Goal: Book appointment/travel/reservation

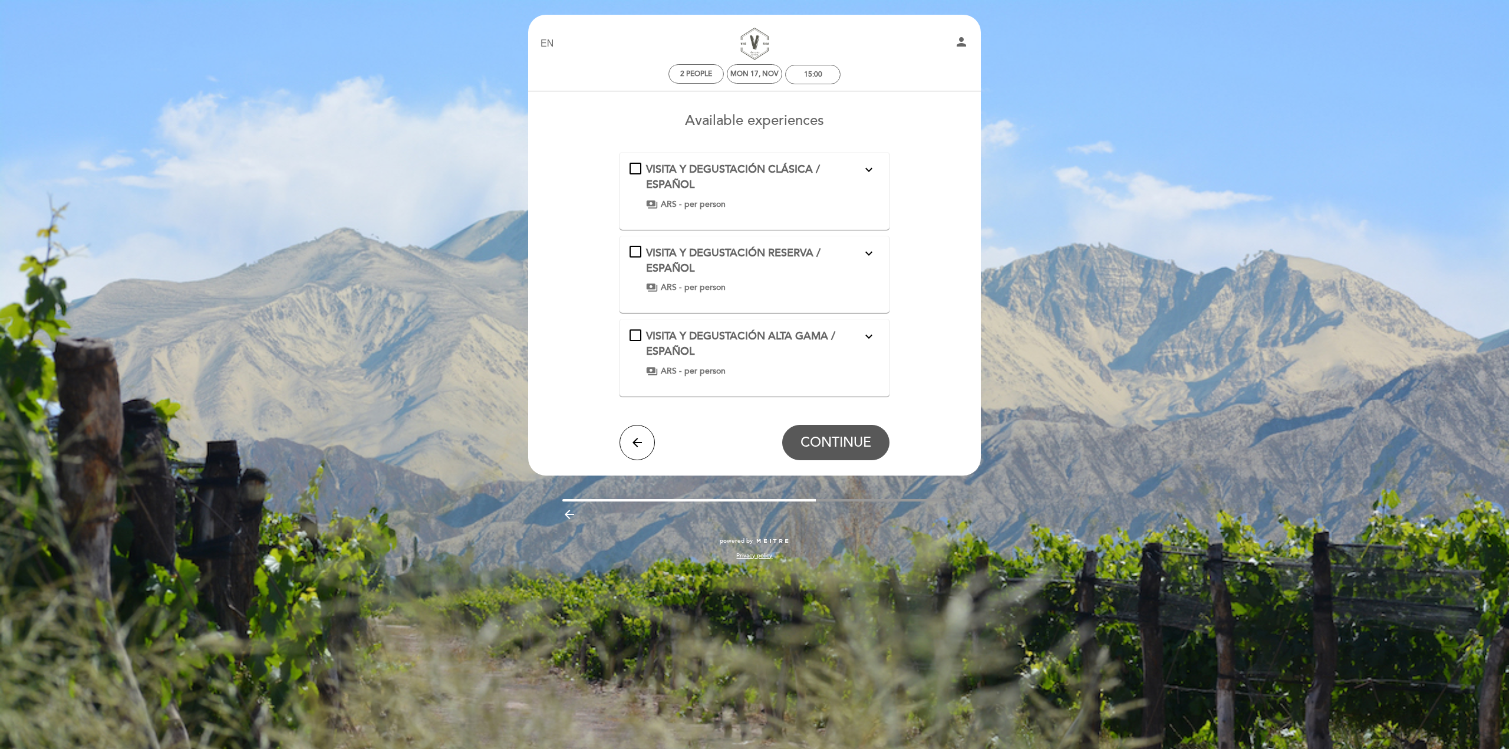
click at [548, 41] on select "EN ES PT" at bounding box center [548, 44] width 14 height 14
click at [541, 37] on select "EN ES PT" at bounding box center [548, 44] width 14 height 14
click at [866, 168] on icon "expand_more" at bounding box center [869, 170] width 14 height 14
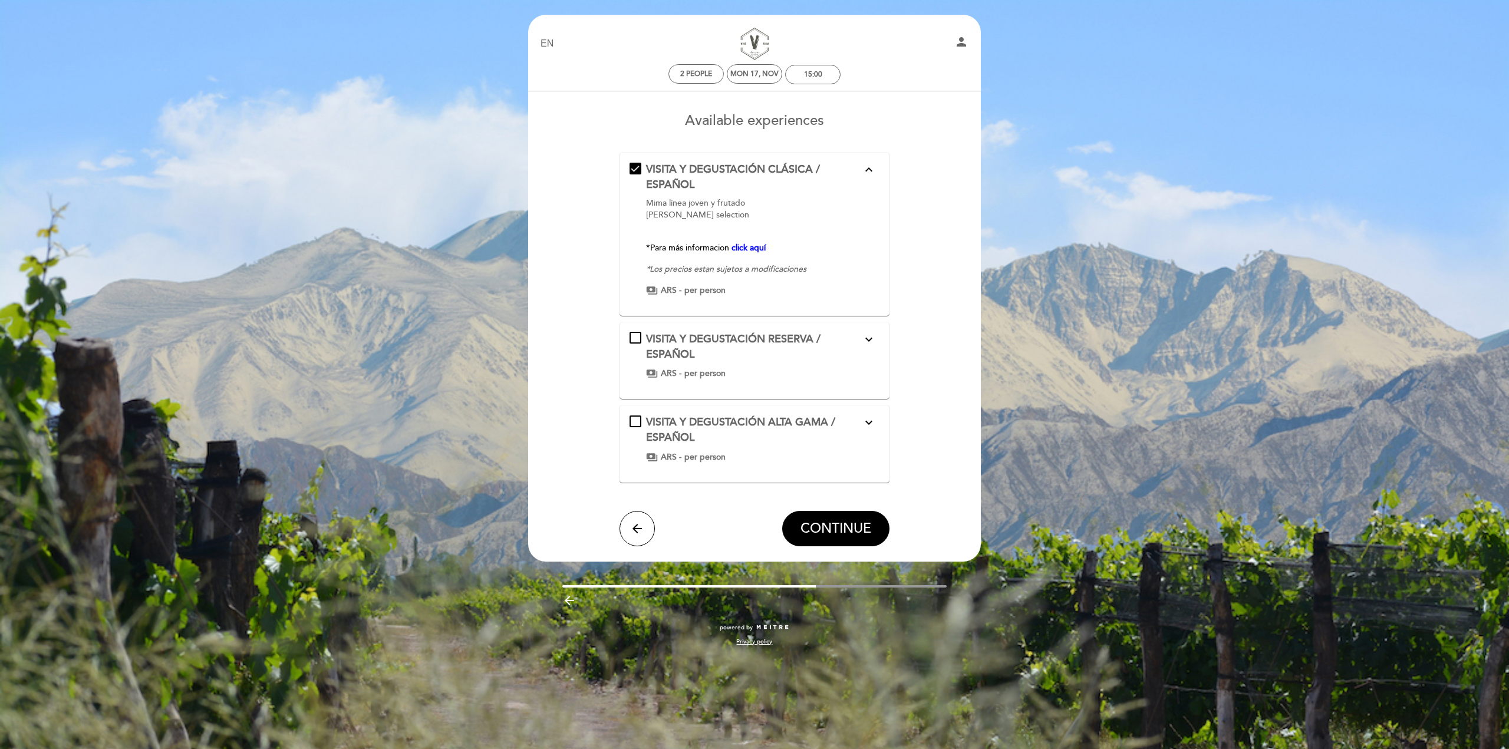
click at [867, 166] on icon "expand_less" at bounding box center [869, 170] width 14 height 14
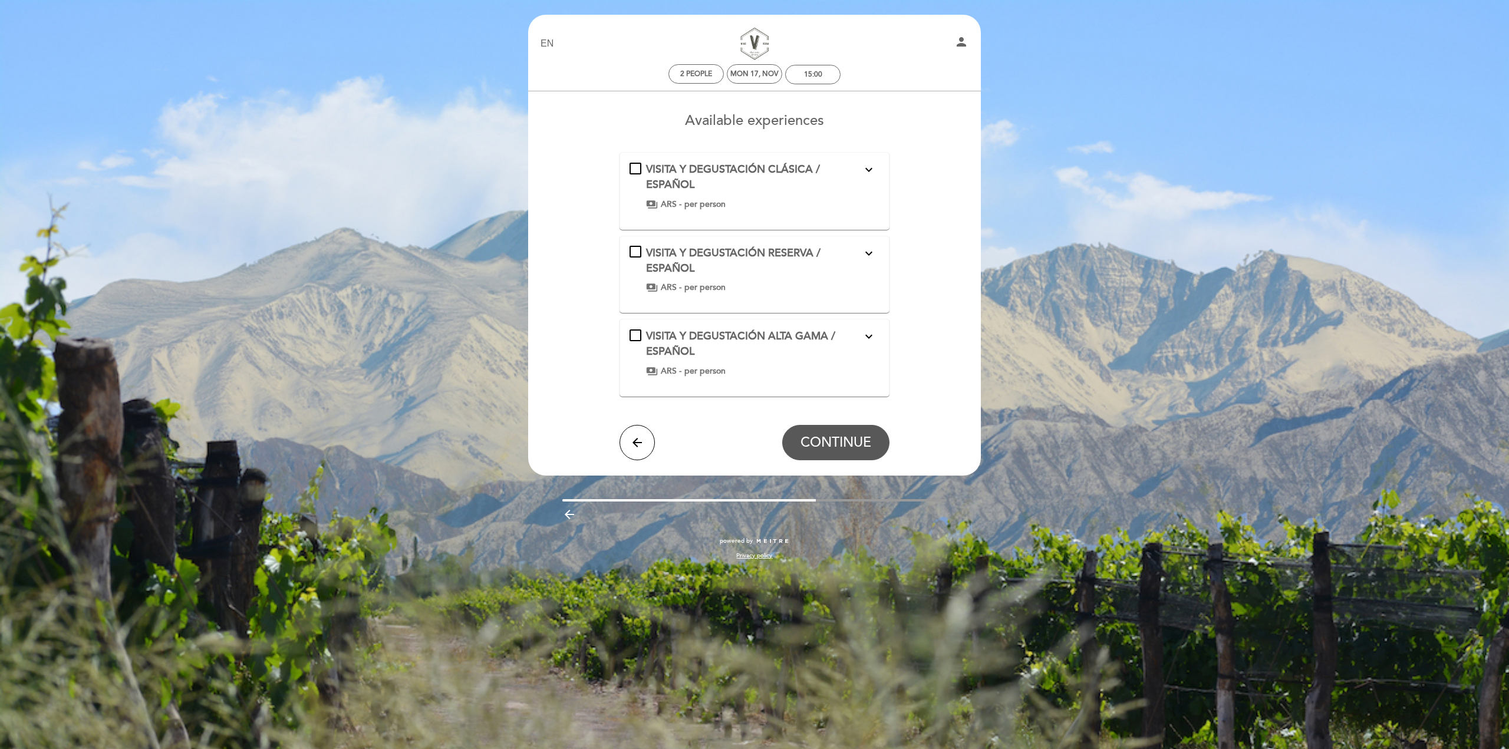
click at [632, 164] on div "VISITA Y DEGUSTACIÓN CLÁSICA / ESPAÑOL expand_more Mima línea joven y frutado […" at bounding box center [755, 186] width 251 height 48
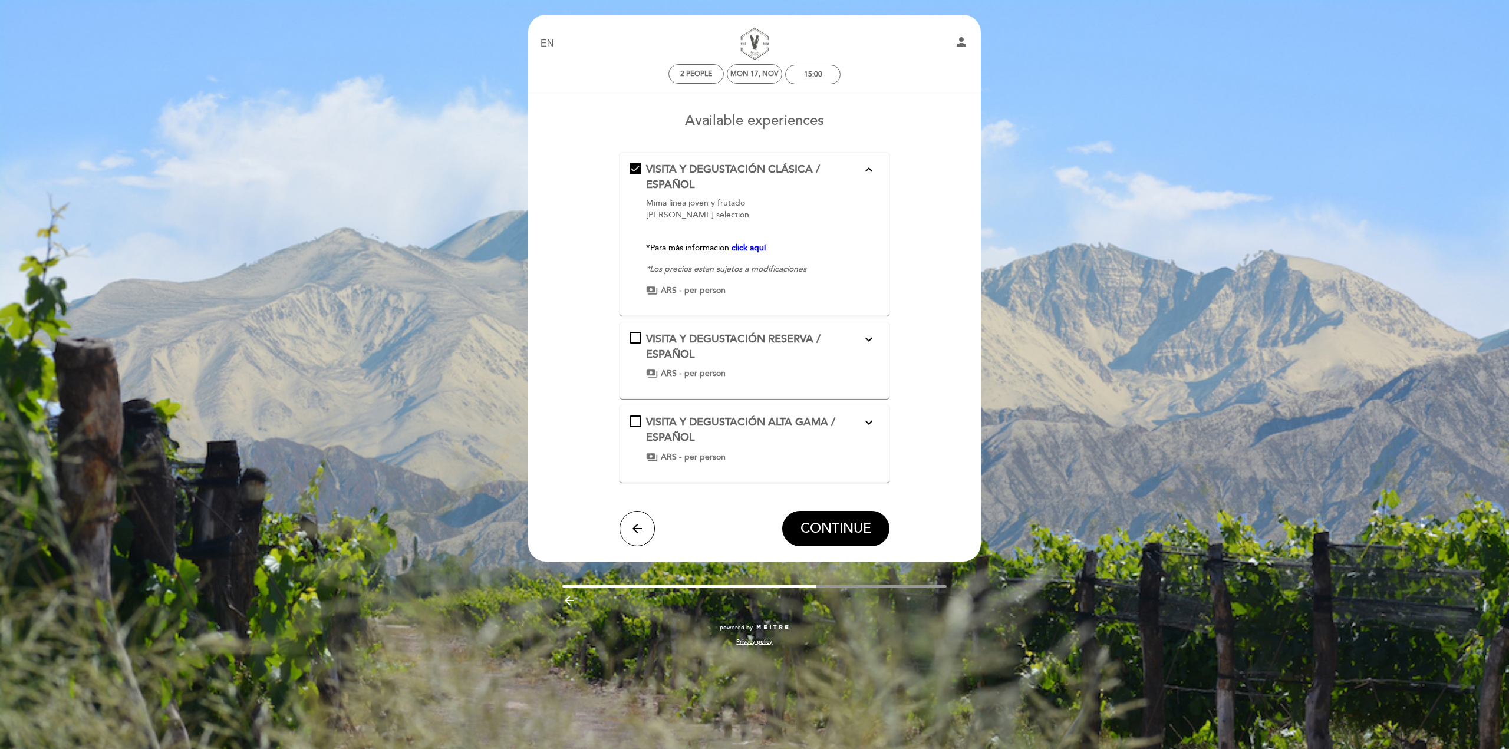
click at [682, 288] on div "payments ARS - per person" at bounding box center [754, 291] width 216 height 12
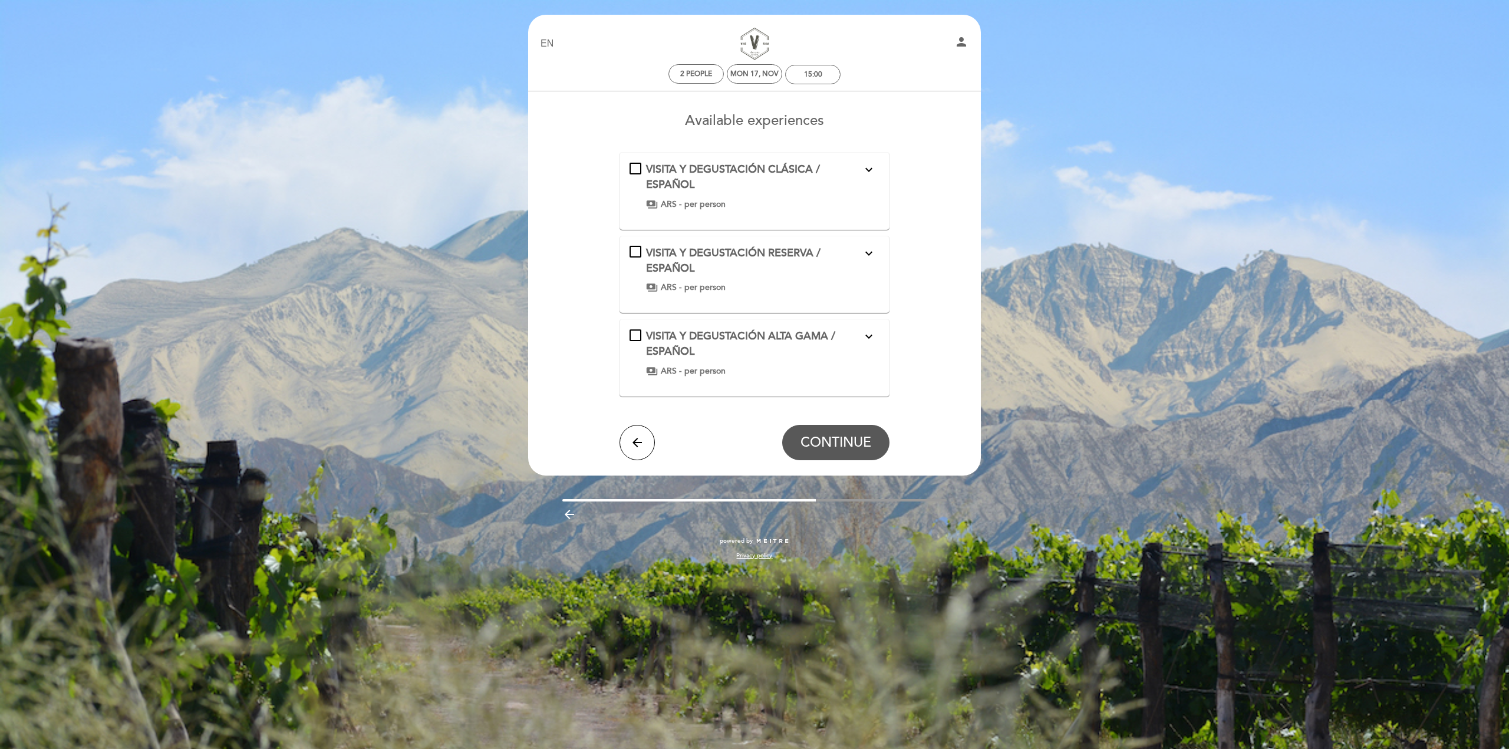
click at [633, 168] on div "VISITA Y DEGUSTACIÓN CLÁSICA / ESPAÑOL expand_more Mima línea joven y frutado […" at bounding box center [755, 186] width 251 height 48
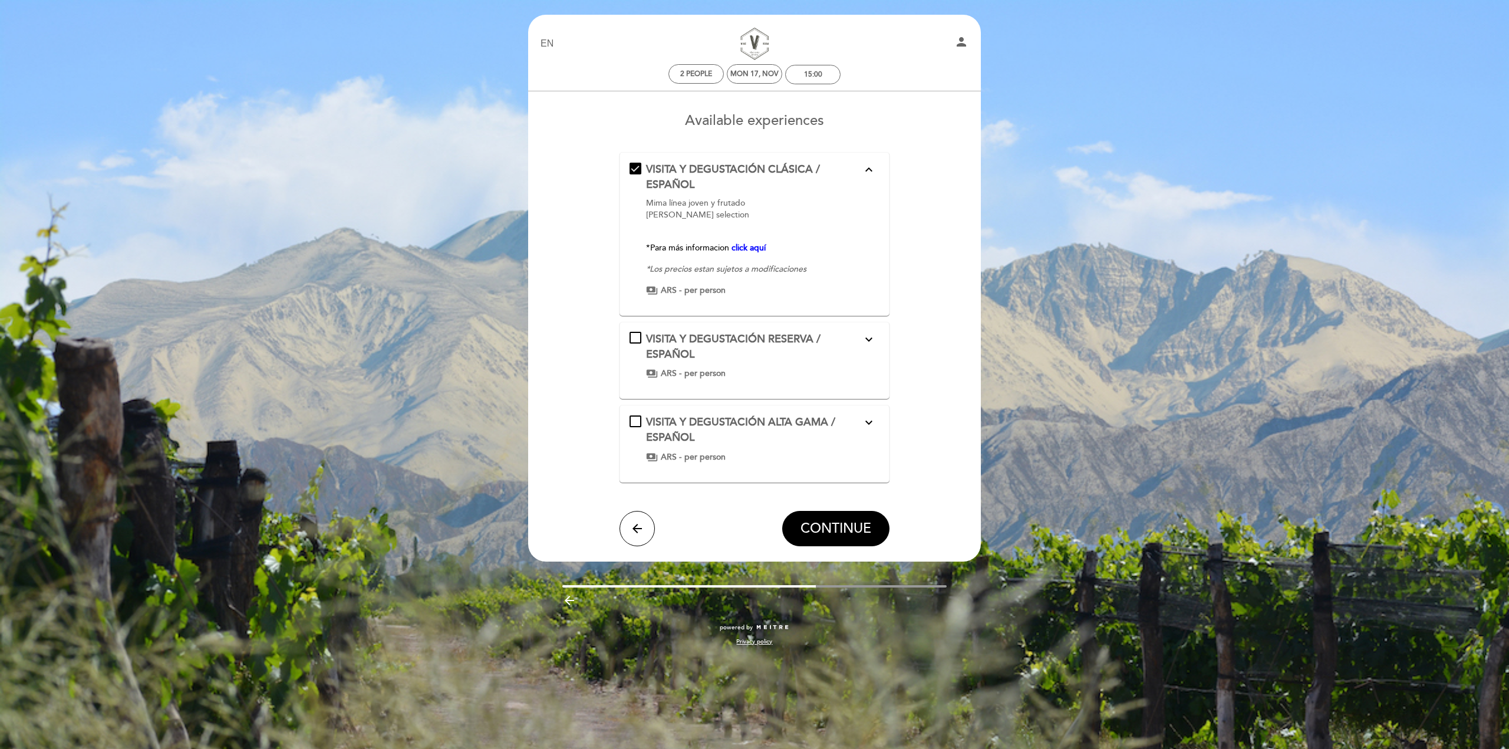
click at [636, 170] on div "VISITA Y DEGUSTACIÓN CLÁSICA / ESPAÑOL expand_less Mima línea joven y frutado […" at bounding box center [755, 229] width 251 height 134
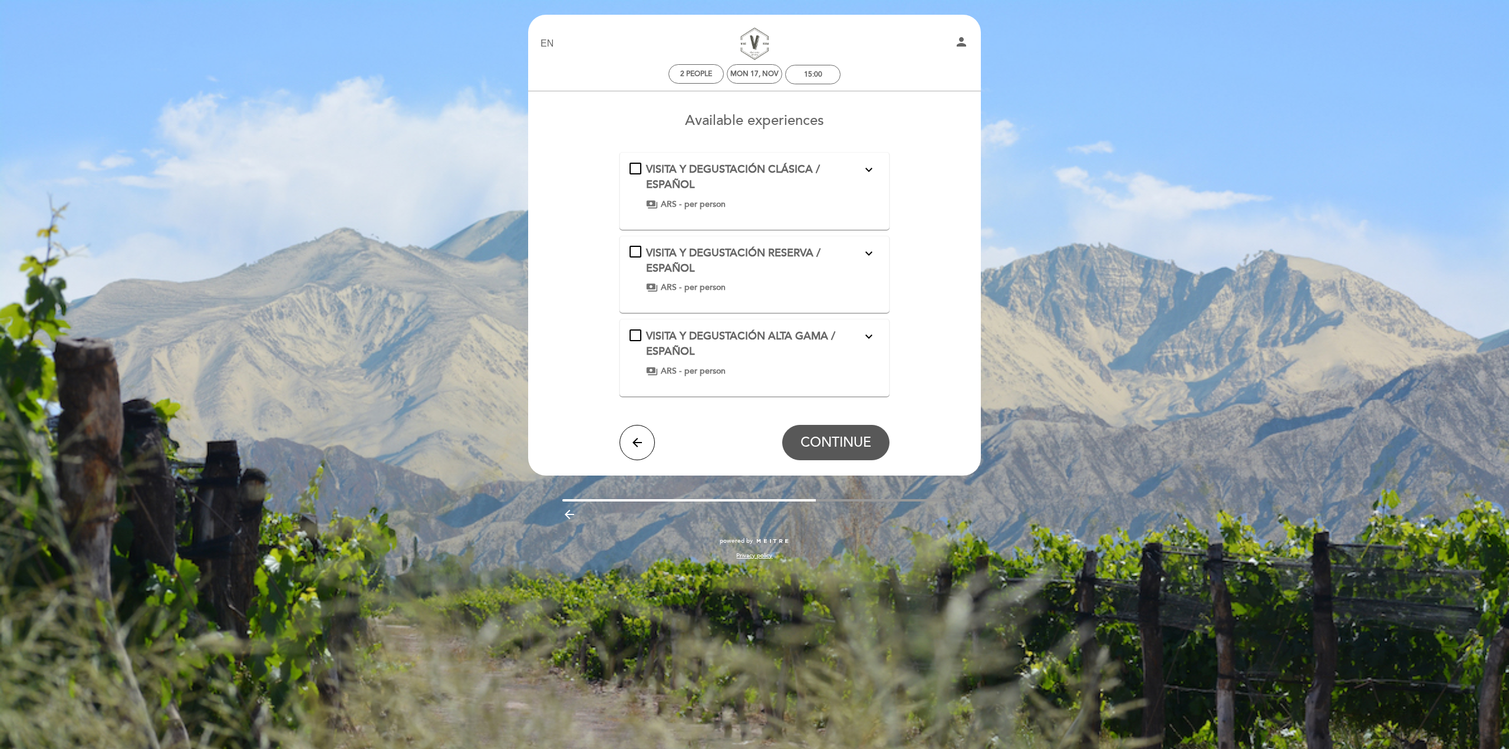
drag, startPoint x: 544, startPoint y: 35, endPoint x: 548, endPoint y: 40, distance: 6.3
click at [544, 36] on div "EN ES PT Visitas y Cata de Vinos person" at bounding box center [755, 43] width 446 height 41
click at [548, 40] on select "EN ES PT" at bounding box center [548, 44] width 14 height 14
click at [541, 37] on select "EN ES PT" at bounding box center [548, 44] width 14 height 14
click at [548, 46] on select "EN ES PT" at bounding box center [548, 44] width 14 height 14
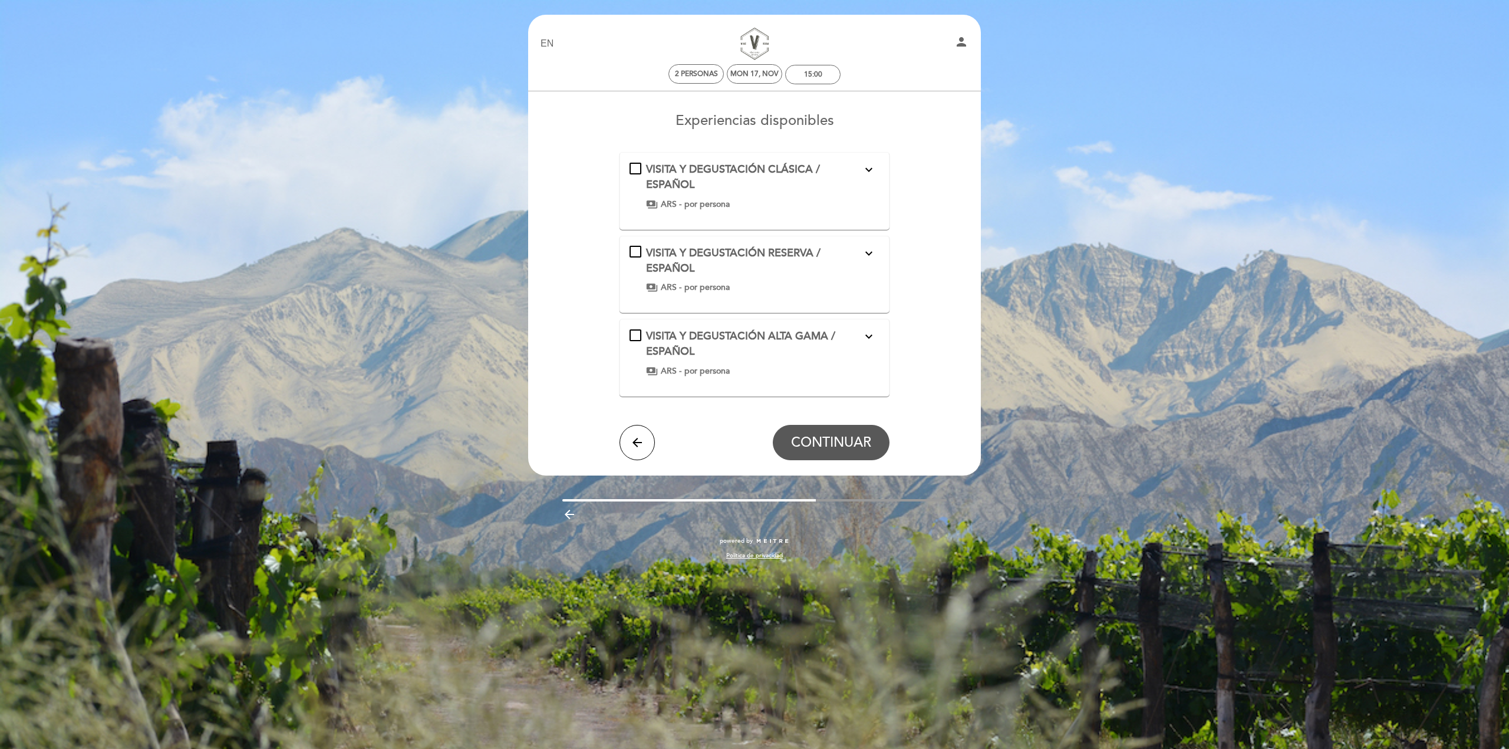
click at [541, 37] on select "EN ES PT" at bounding box center [548, 44] width 14 height 14
click at [539, 40] on div "EN ES PT" at bounding box center [606, 44] width 149 height 14
click at [544, 44] on select "EN ES PT" at bounding box center [548, 44] width 14 height 14
click at [541, 37] on select "EN ES PT" at bounding box center [548, 44] width 14 height 14
click at [547, 48] on select "EN ES PT" at bounding box center [548, 44] width 14 height 14
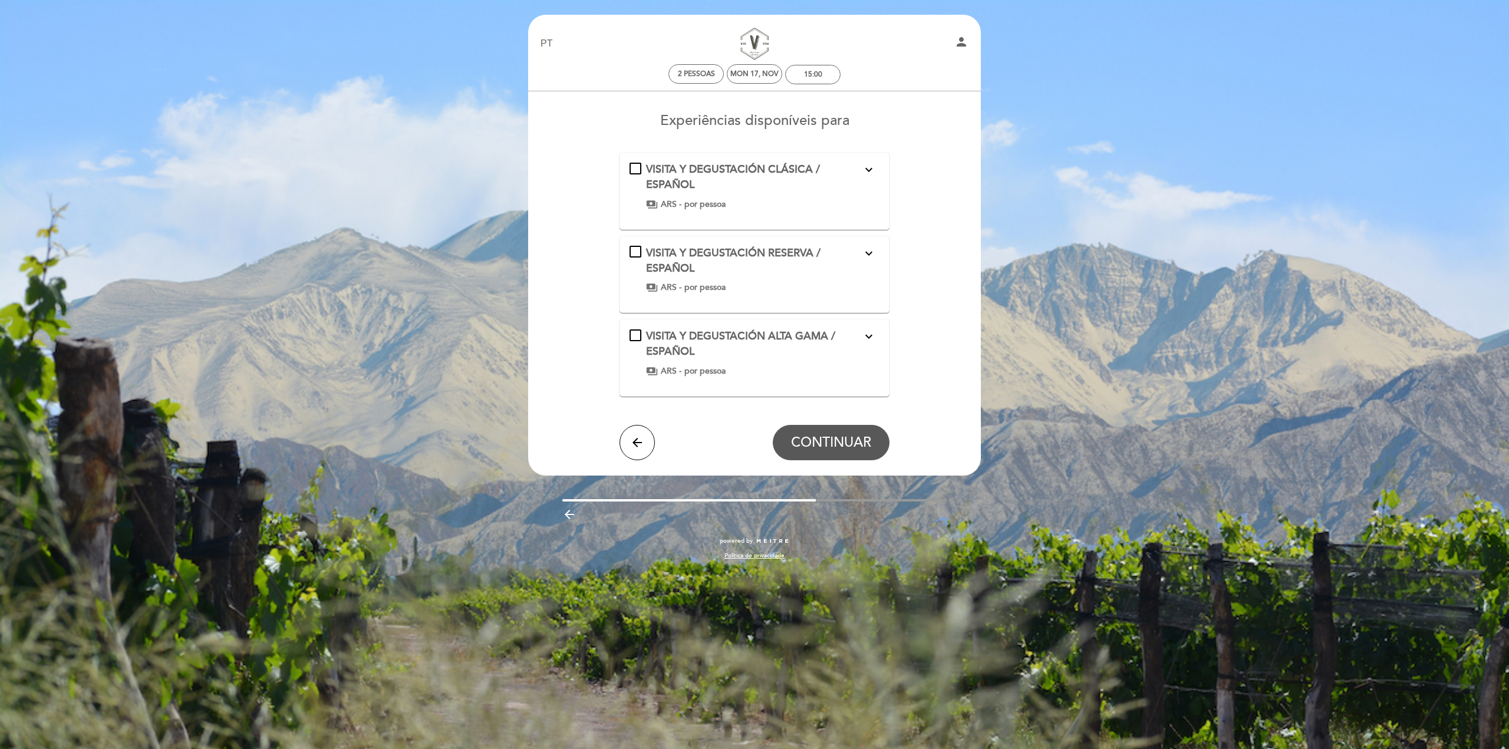
select select "en"
click at [541, 37] on select "EN ES PT" at bounding box center [548, 44] width 14 height 14
click at [703, 163] on span "VISITA Y DEGUSTACIÓN CLÁSICA / ESPAÑOL" at bounding box center [733, 177] width 174 height 28
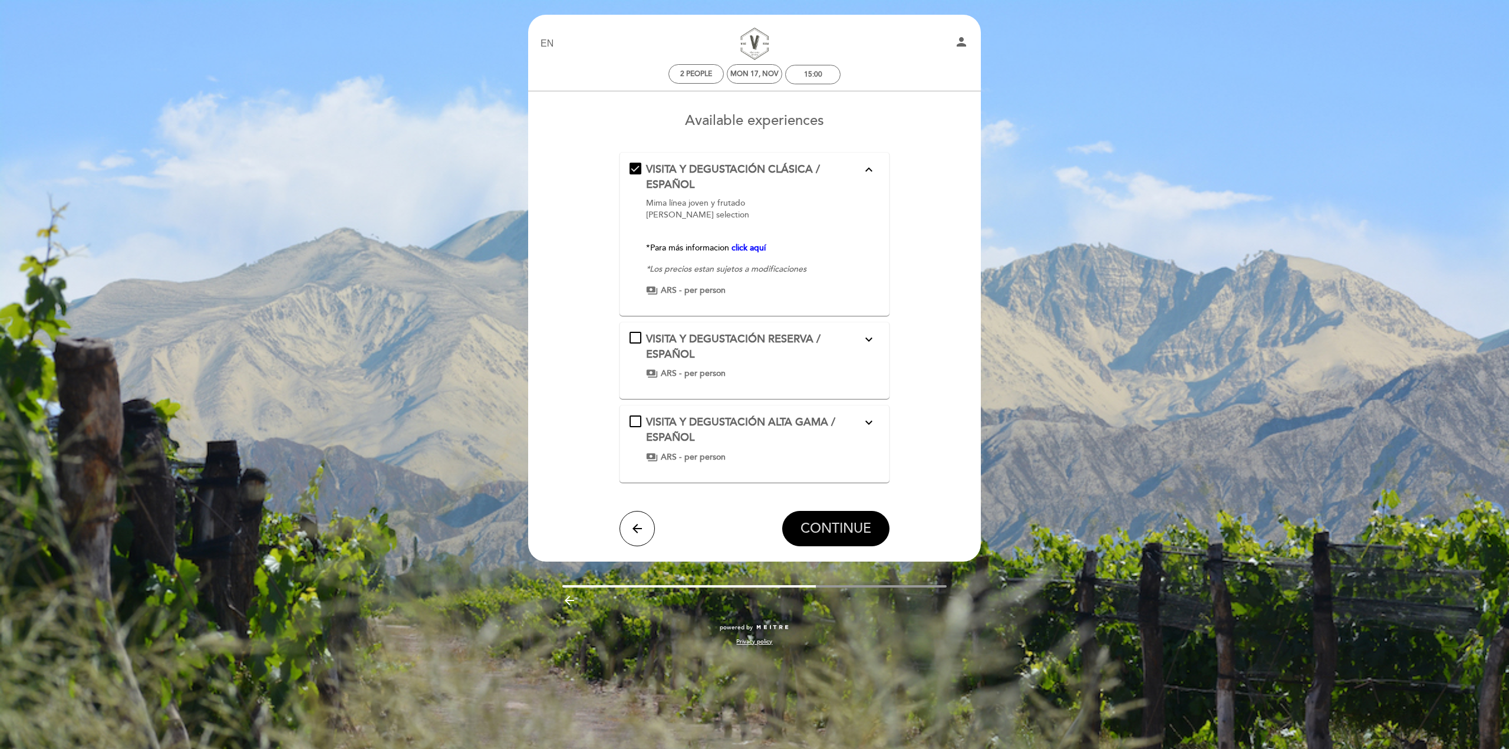
click at [845, 522] on span "CONTINUE" at bounding box center [836, 529] width 71 height 17
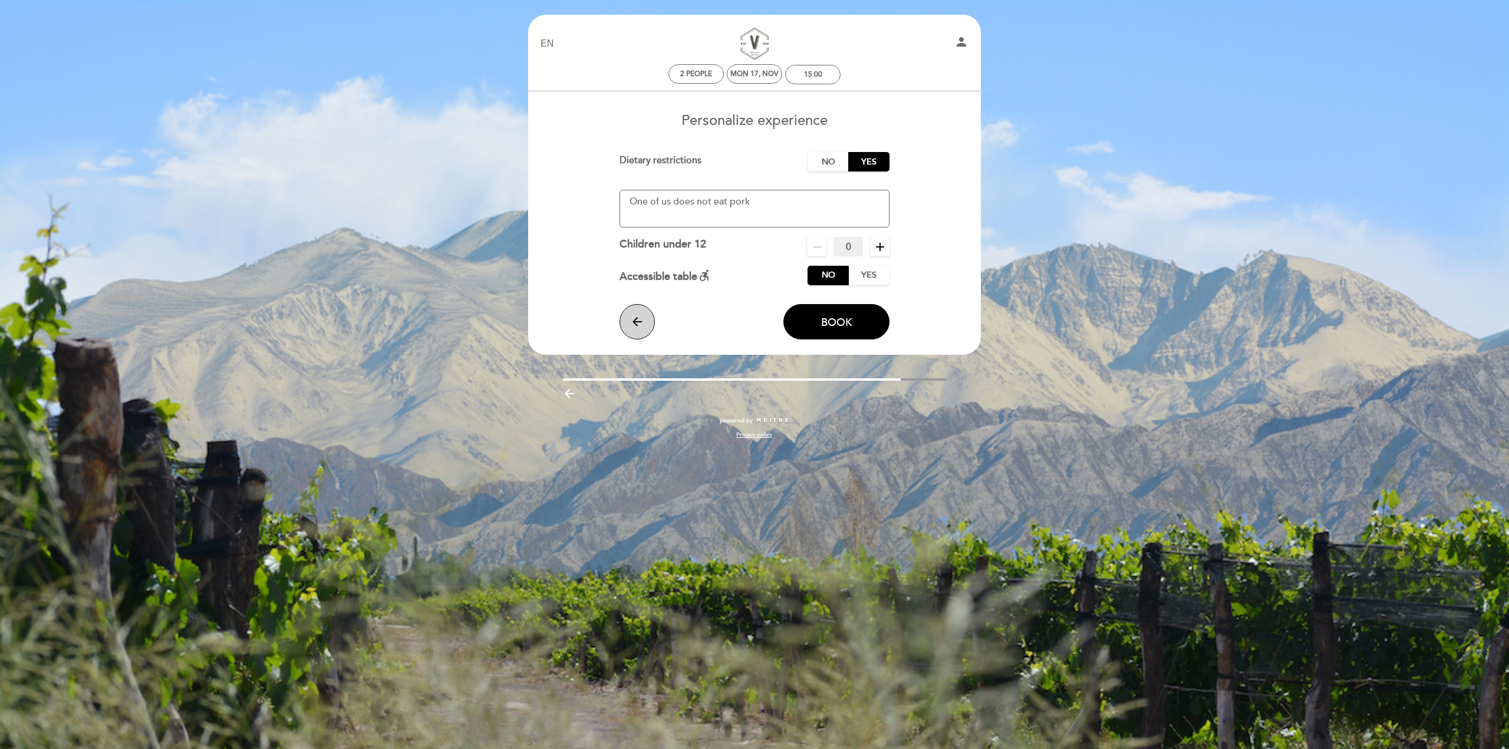
click at [633, 323] on icon "arrow_back" at bounding box center [637, 322] width 14 height 14
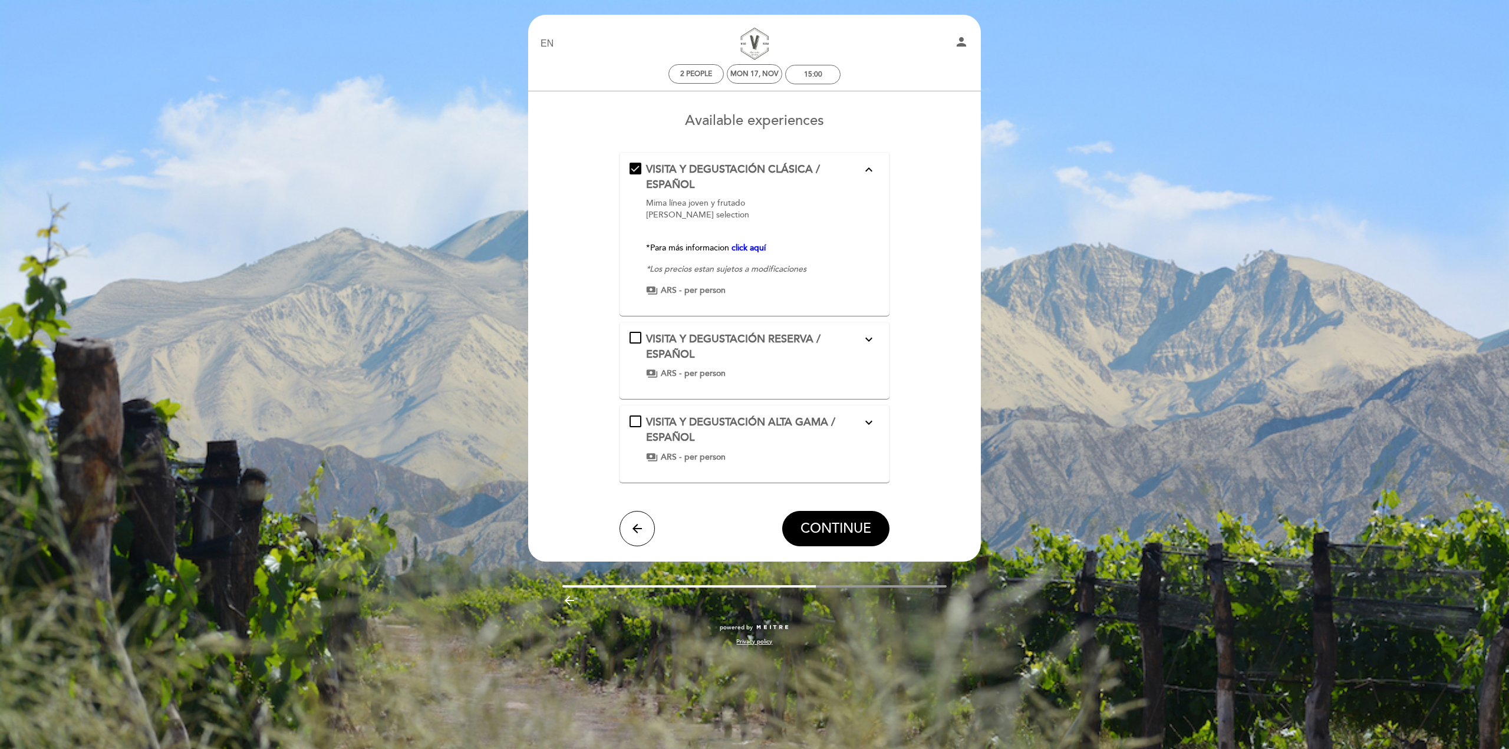
click at [637, 519] on button "arrow_back" at bounding box center [637, 528] width 35 height 35
